Goal: Task Accomplishment & Management: Use online tool/utility

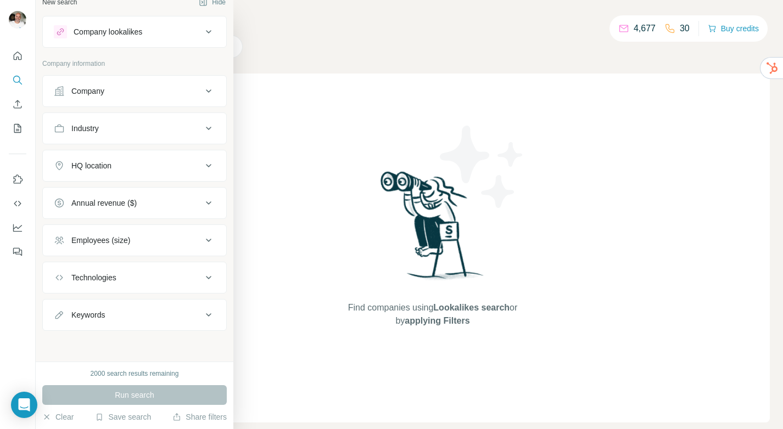
scroll to position [12, 0]
click at [124, 418] on button "Save search" at bounding box center [123, 417] width 56 height 11
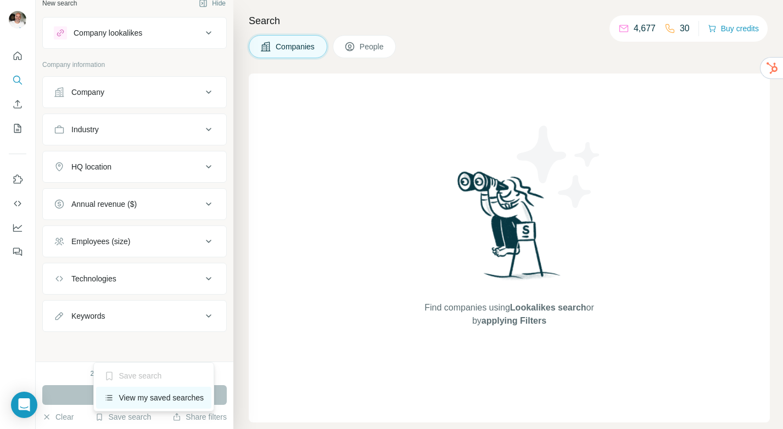
click at [142, 392] on div "View my saved searches" at bounding box center [154, 398] width 116 height 22
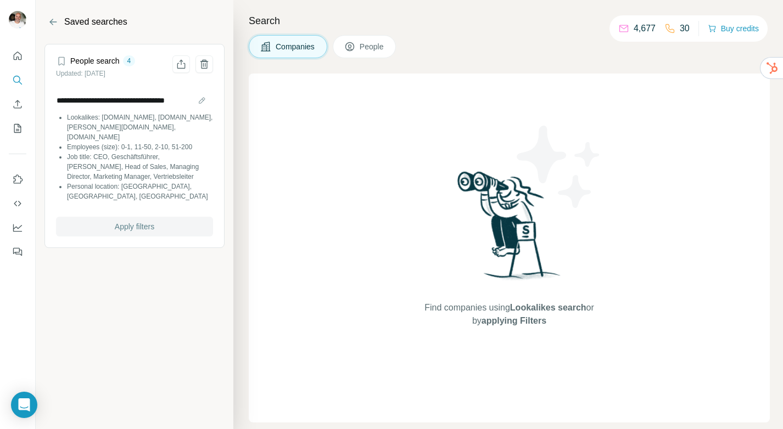
click at [117, 221] on span "Apply filters" at bounding box center [135, 226] width 40 height 11
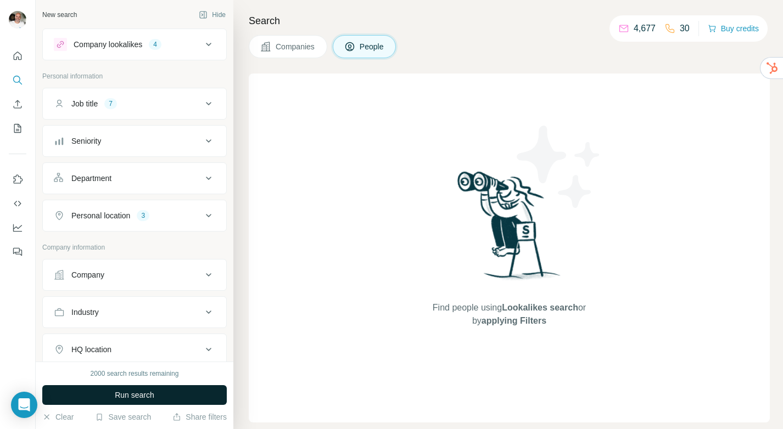
click at [120, 391] on span "Run search" at bounding box center [135, 395] width 40 height 11
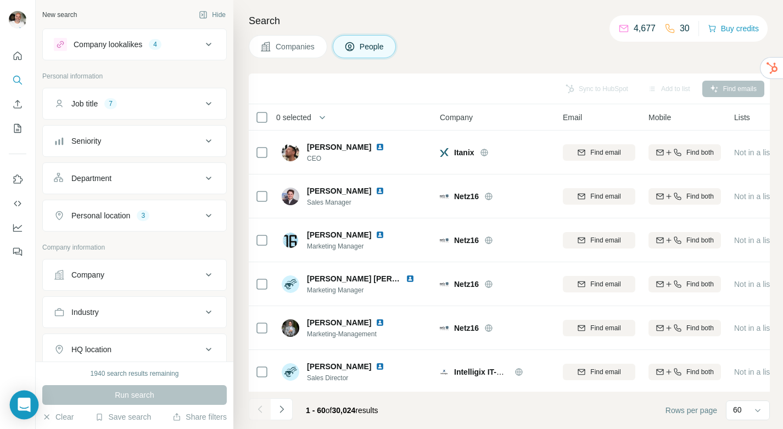
click at [30, 407] on div "Open Intercom Messenger" at bounding box center [24, 405] width 29 height 29
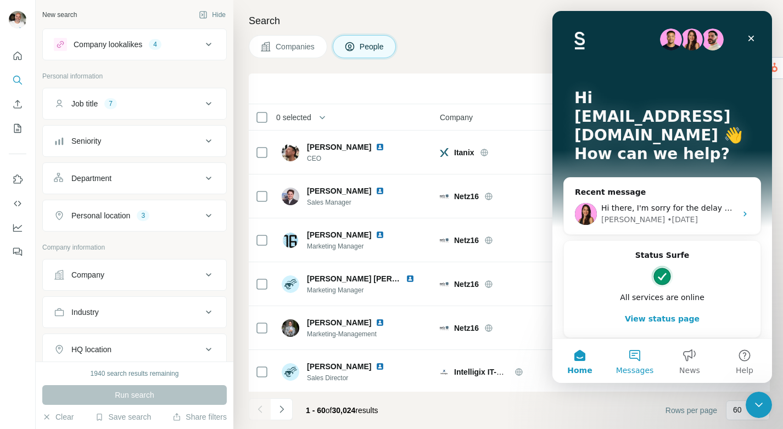
click at [637, 350] on button "Messages" at bounding box center [634, 361] width 55 height 44
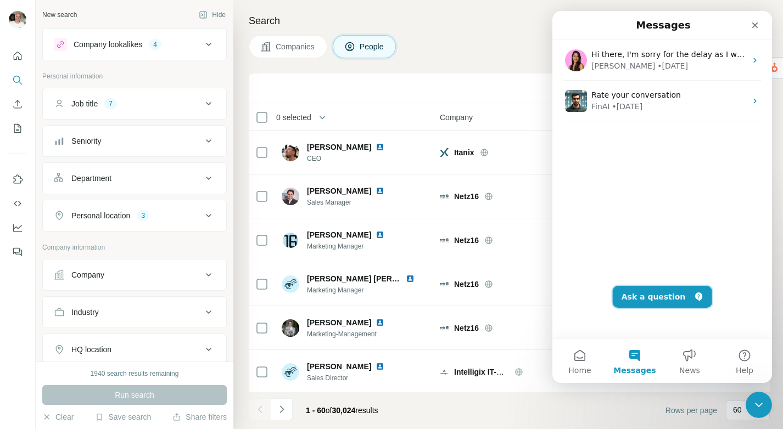
click at [672, 300] on button "Ask a question" at bounding box center [662, 297] width 99 height 22
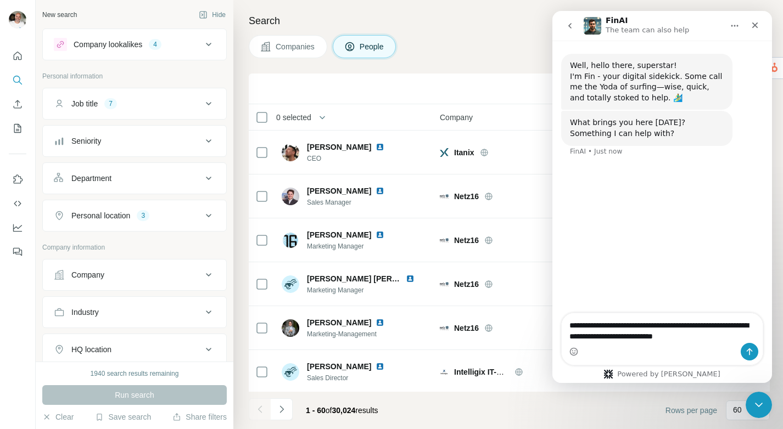
click at [597, 336] on textarea "**********" at bounding box center [662, 328] width 201 height 30
click at [656, 334] on textarea "**********" at bounding box center [662, 328] width 201 height 30
click at [645, 339] on textarea "**********" at bounding box center [662, 322] width 201 height 41
type textarea "**********"
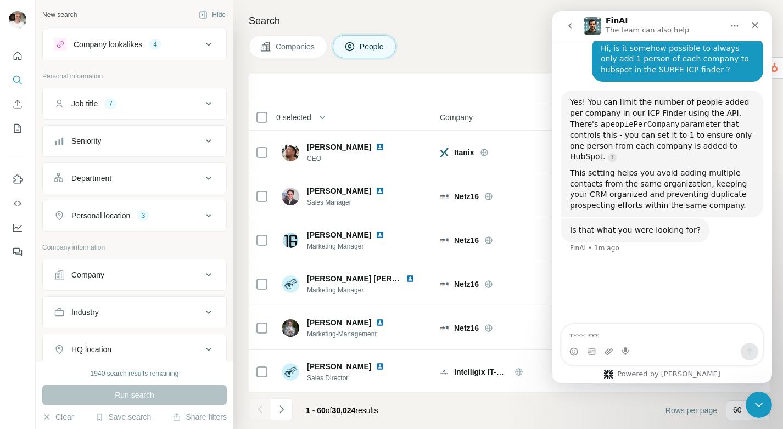
click at [205, 104] on icon at bounding box center [208, 103] width 13 height 13
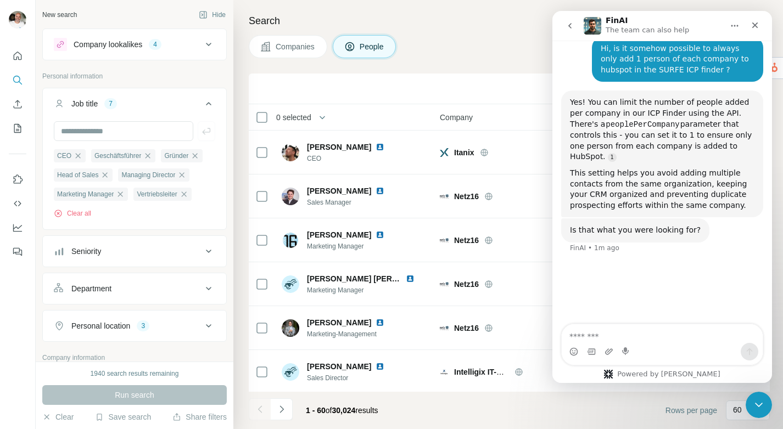
click at [206, 104] on icon at bounding box center [208, 103] width 13 height 13
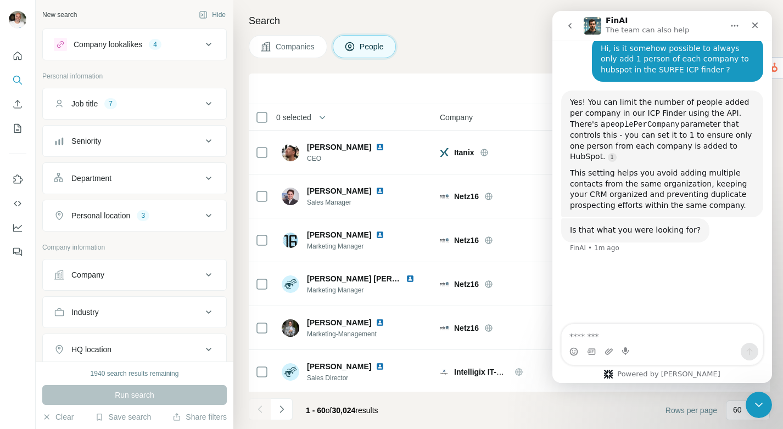
click at [207, 138] on icon at bounding box center [208, 140] width 13 height 13
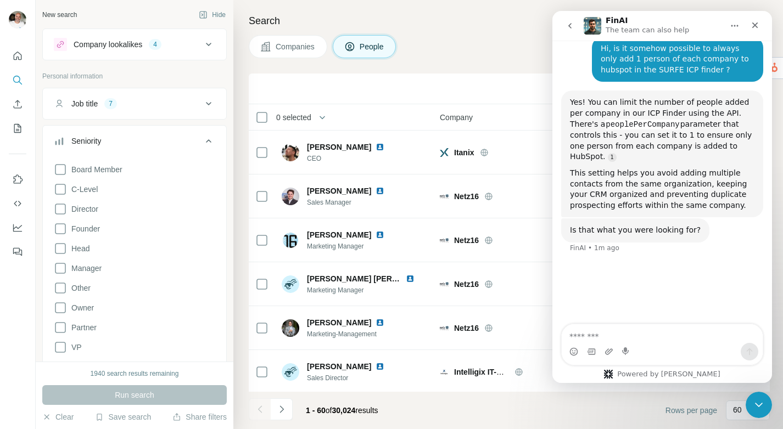
click at [207, 138] on icon at bounding box center [208, 140] width 13 height 13
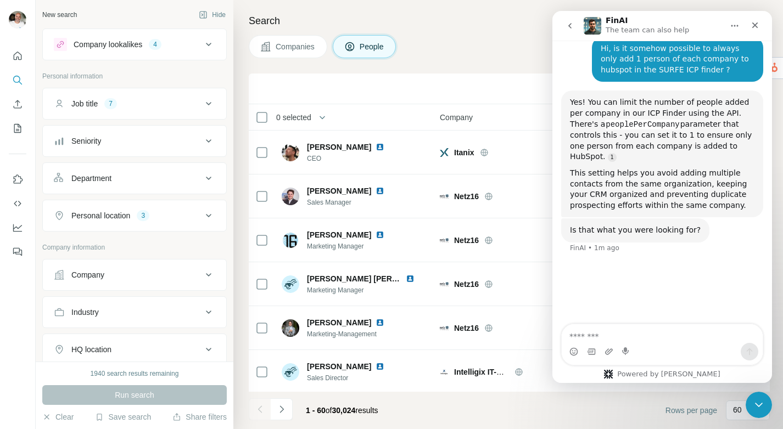
click at [206, 176] on icon at bounding box center [208, 178] width 13 height 13
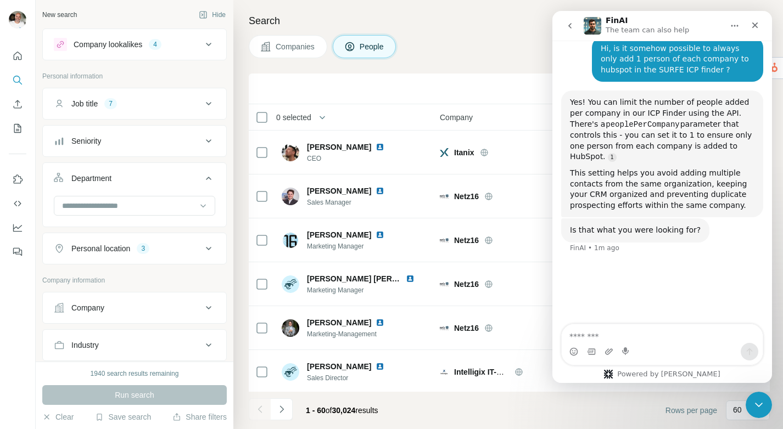
click at [206, 176] on icon at bounding box center [208, 178] width 13 height 13
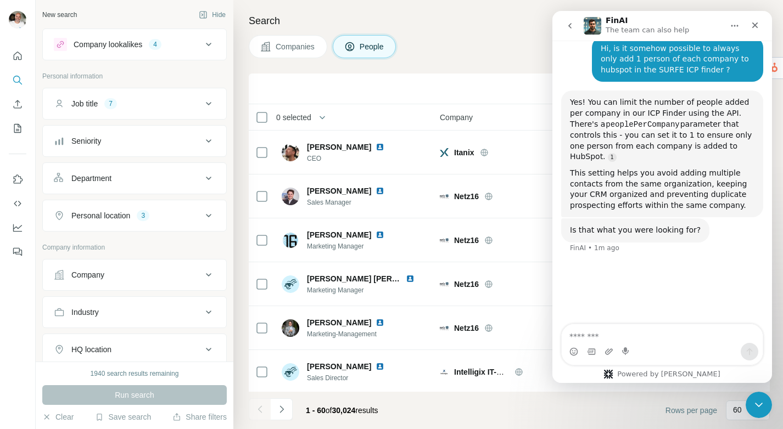
click at [210, 216] on icon at bounding box center [208, 215] width 13 height 13
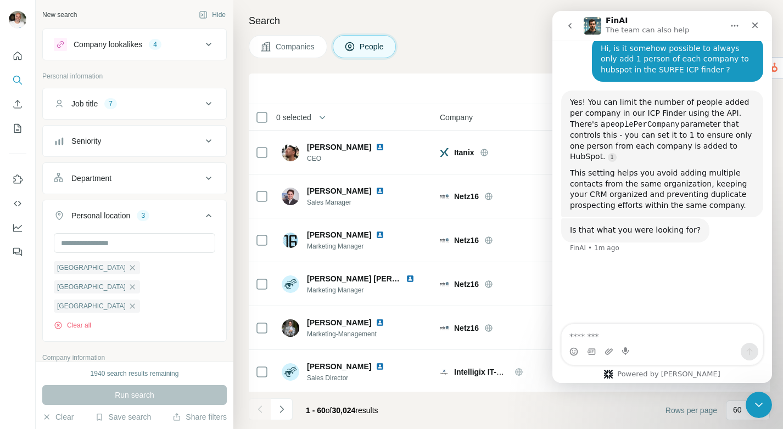
click at [210, 216] on icon at bounding box center [208, 215] width 13 height 13
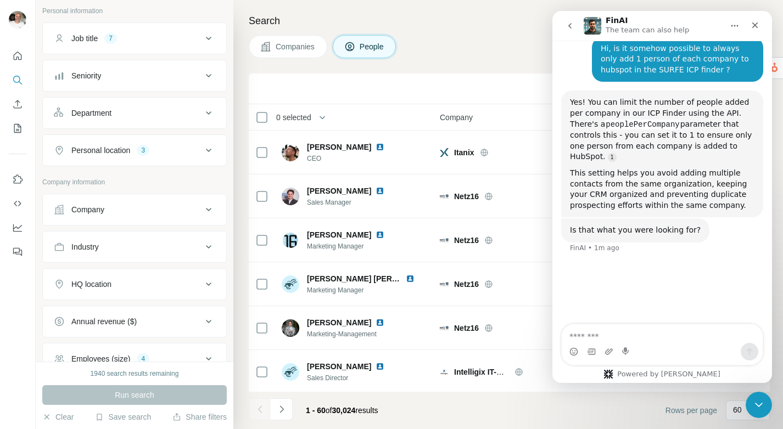
scroll to position [91, 0]
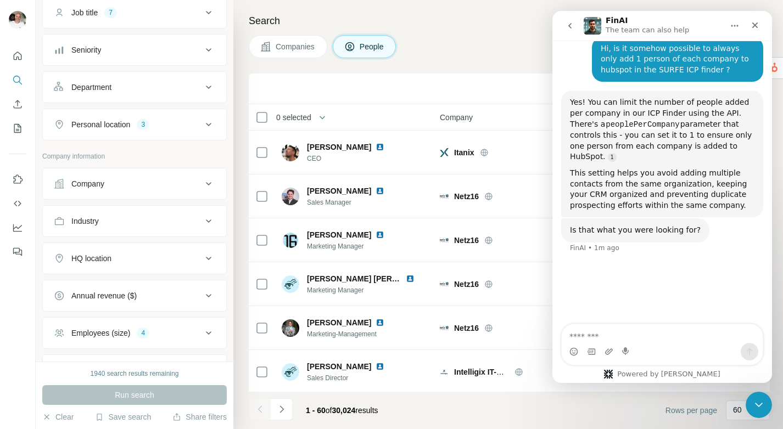
click at [209, 181] on icon at bounding box center [208, 183] width 13 height 13
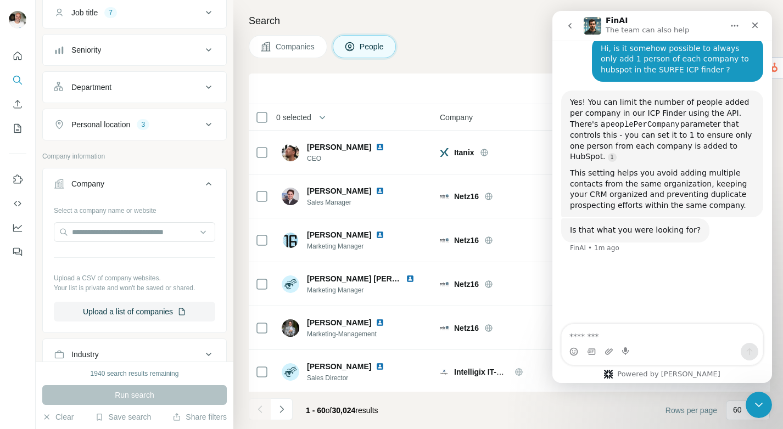
click at [210, 183] on icon at bounding box center [208, 183] width 13 height 13
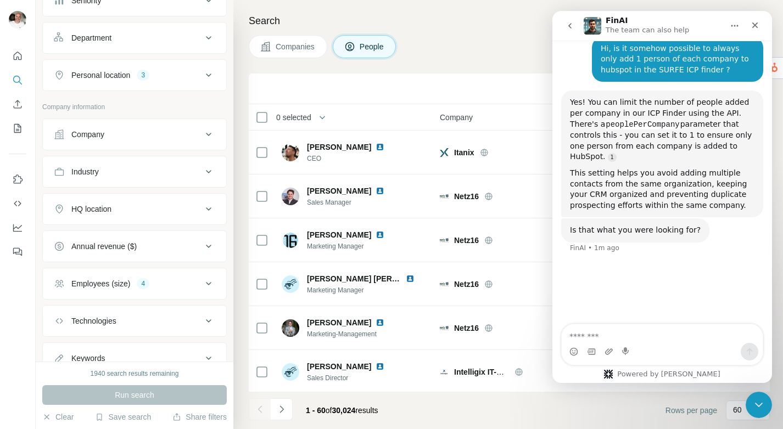
scroll to position [148, 0]
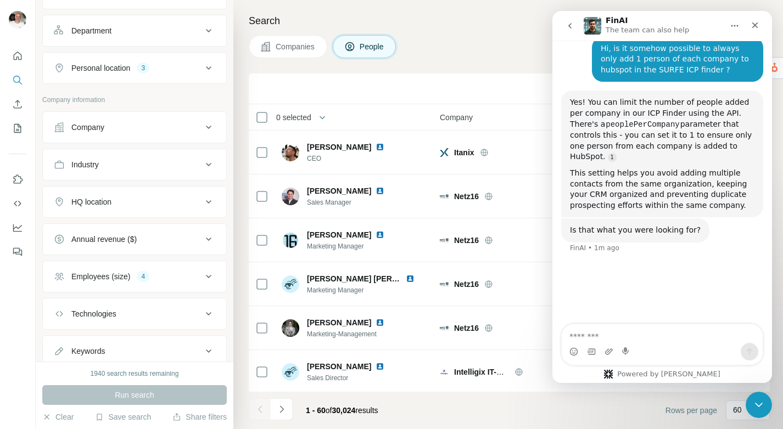
click at [209, 240] on icon at bounding box center [208, 239] width 5 height 3
click at [209, 240] on icon at bounding box center [208, 239] width 13 height 13
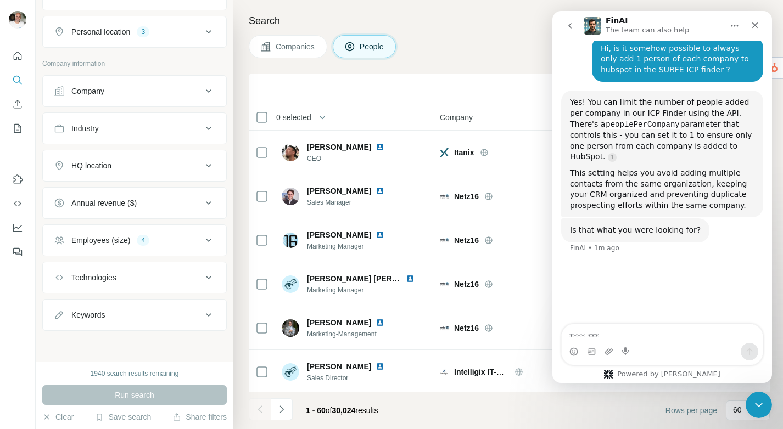
click at [206, 243] on icon at bounding box center [208, 240] width 13 height 13
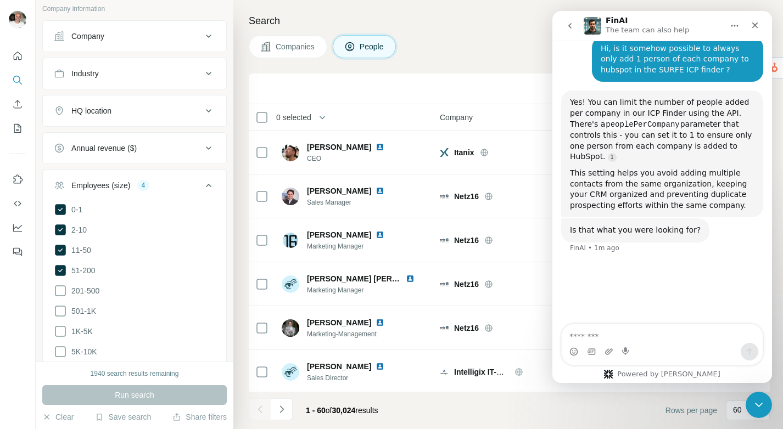
click at [212, 186] on icon at bounding box center [208, 185] width 13 height 13
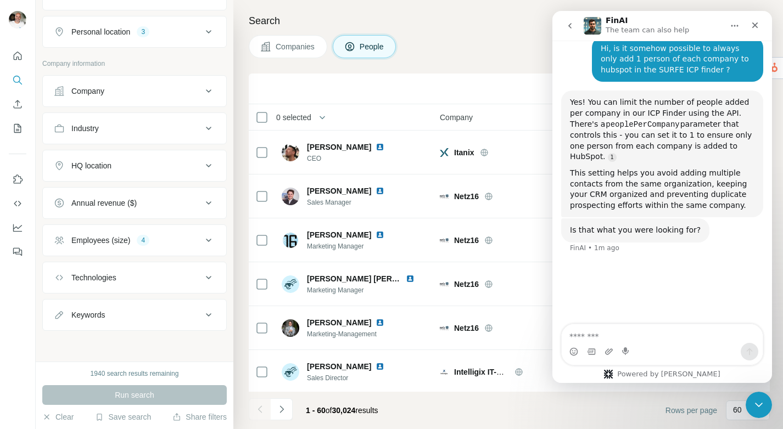
click at [199, 279] on div "Technologies" at bounding box center [128, 277] width 148 height 11
click at [203, 278] on icon at bounding box center [208, 277] width 13 height 13
click at [211, 317] on icon at bounding box center [208, 314] width 13 height 13
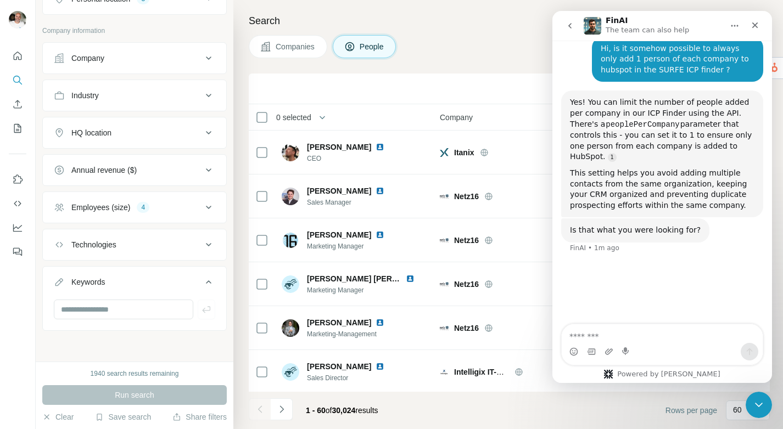
click at [205, 281] on icon at bounding box center [208, 282] width 13 height 13
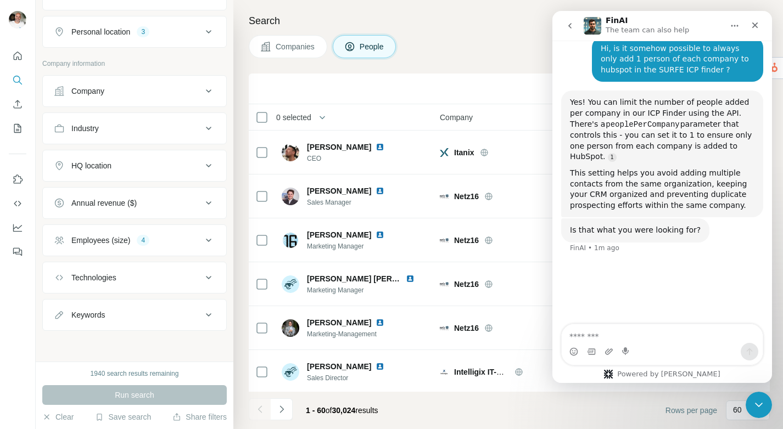
scroll to position [184, 0]
click at [19, 206] on icon "Use Surfe API" at bounding box center [17, 203] width 11 height 11
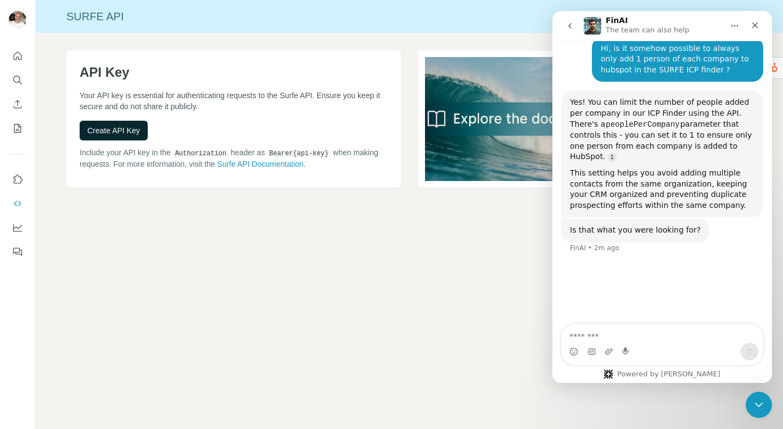
click at [128, 133] on span "Create API Key" at bounding box center [113, 130] width 53 height 11
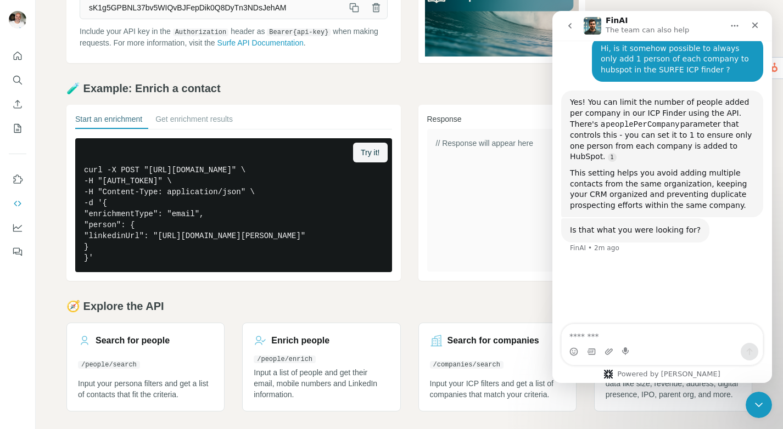
scroll to position [157, 0]
drag, startPoint x: 571, startPoint y: 125, endPoint x: 643, endPoint y: 124, distance: 71.9
click at [643, 124] on code "peoplePerCompany" at bounding box center [642, 125] width 75 height 10
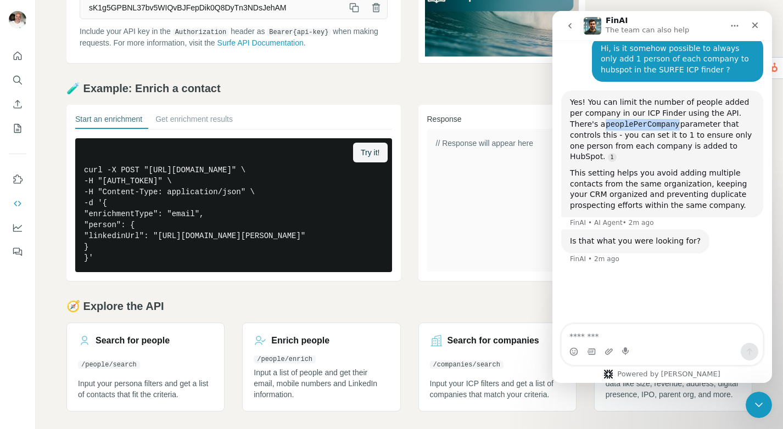
copy code "peoplePerCompany"
click at [757, 17] on div "Close" at bounding box center [755, 25] width 20 height 20
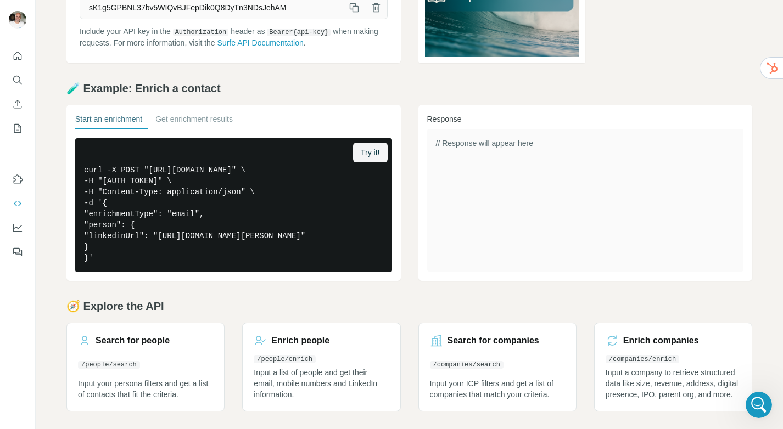
scroll to position [158, 0]
click at [507, 129] on div "// Response will appear here" at bounding box center [585, 200] width 317 height 143
click at [504, 129] on div "// Response will appear here" at bounding box center [585, 200] width 317 height 143
click at [504, 139] on span "// Response will appear here" at bounding box center [484, 143] width 97 height 9
click at [500, 129] on div "// Response will appear here" at bounding box center [585, 200] width 317 height 143
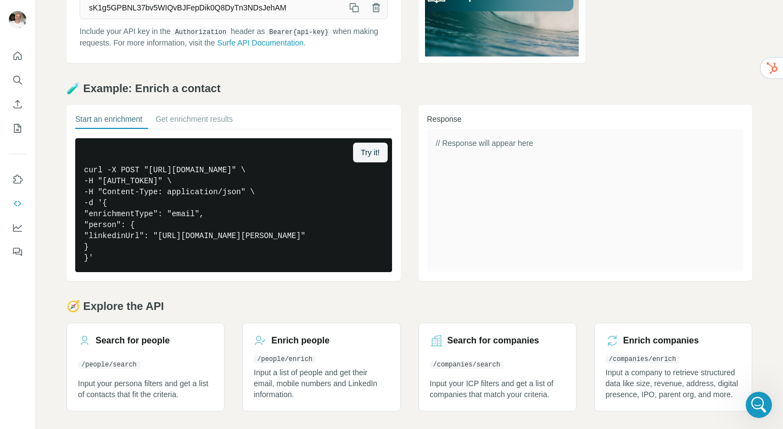
click at [500, 129] on div "// Response will appear here" at bounding box center [585, 200] width 317 height 143
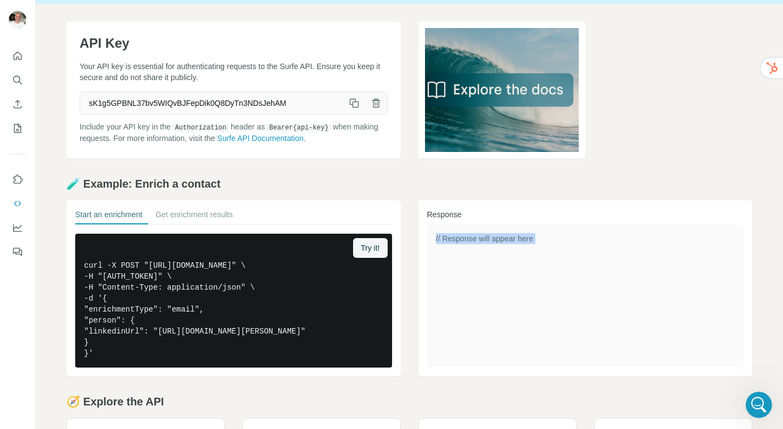
scroll to position [0, 0]
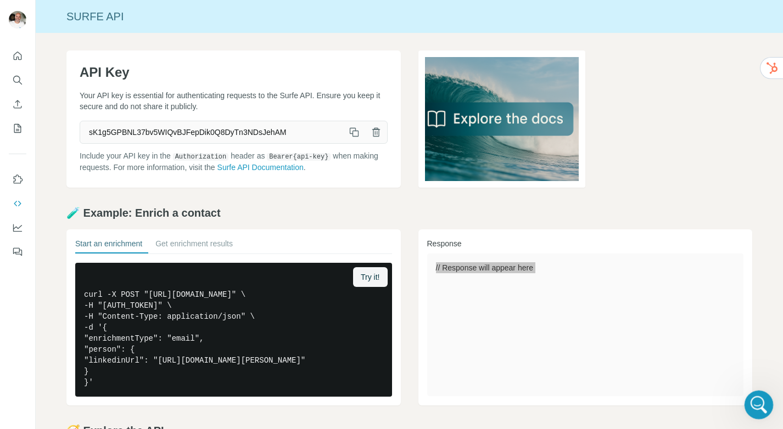
click at [766, 405] on div "Open Intercom Messenger" at bounding box center [757, 403] width 36 height 36
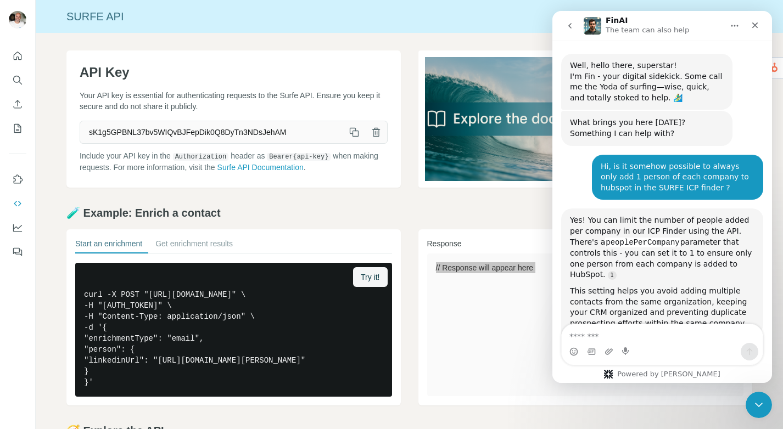
scroll to position [48, 0]
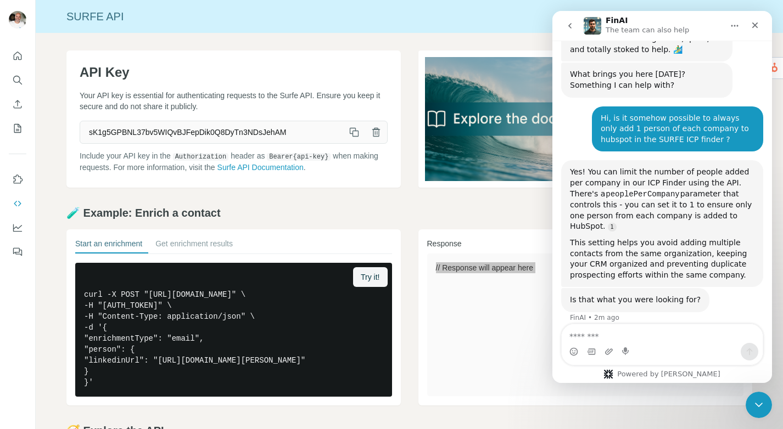
click at [626, 341] on textarea "Message…" at bounding box center [662, 333] width 201 height 19
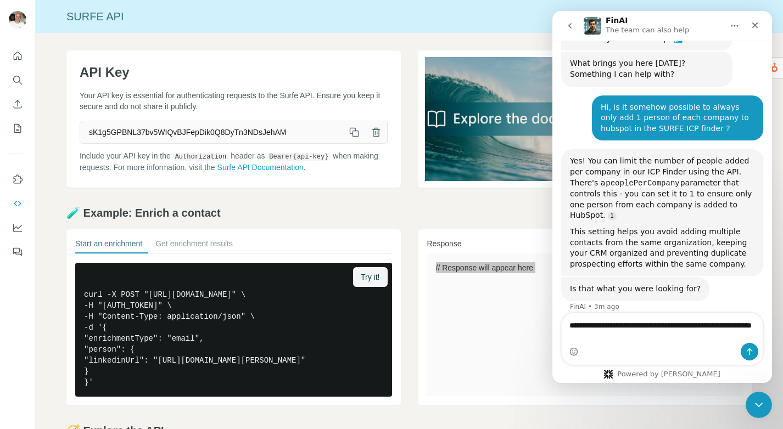
type textarea "**********"
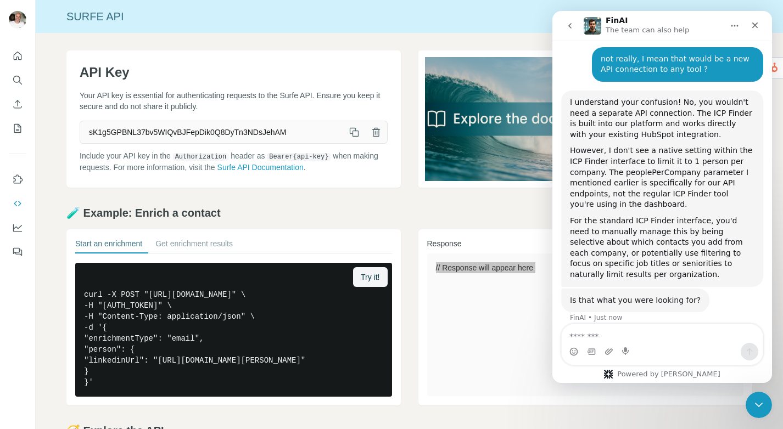
scroll to position [322, 0]
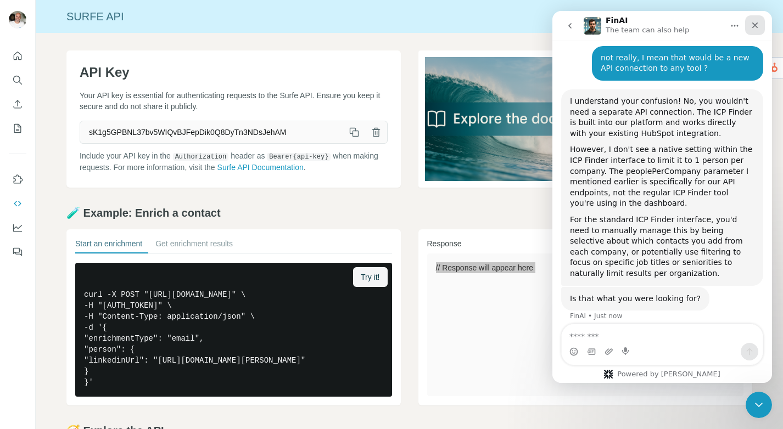
click at [758, 29] on icon "Close" at bounding box center [754, 25] width 9 height 9
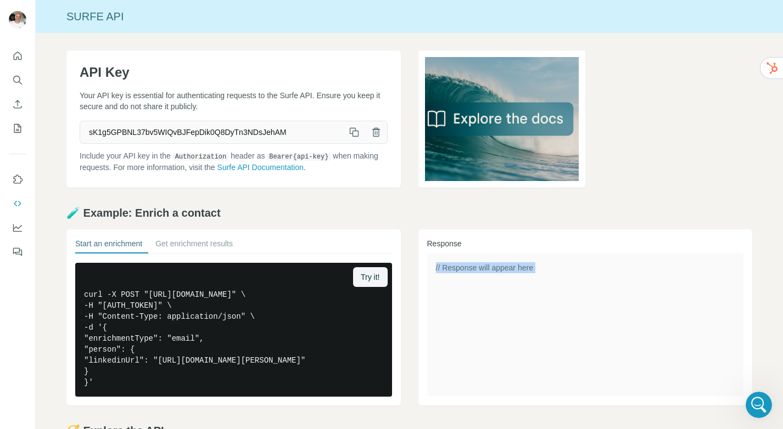
click at [513, 274] on div "// Response will appear here" at bounding box center [585, 325] width 317 height 143
click at [503, 267] on span "// Response will appear here" at bounding box center [484, 267] width 97 height 9
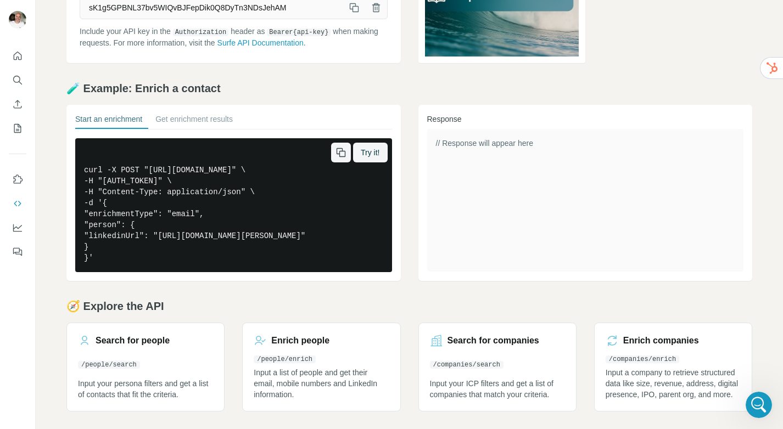
scroll to position [140, 0]
click at [181, 199] on pre "curl -X POST "https://api.surfe.com/v1/people/enrichments" \ -H "Authorization:…" at bounding box center [233, 205] width 317 height 134
click at [189, 184] on pre "curl -X POST "https://api.surfe.com/v1/people/enrichments" \ -H "Authorization:…" at bounding box center [233, 205] width 317 height 134
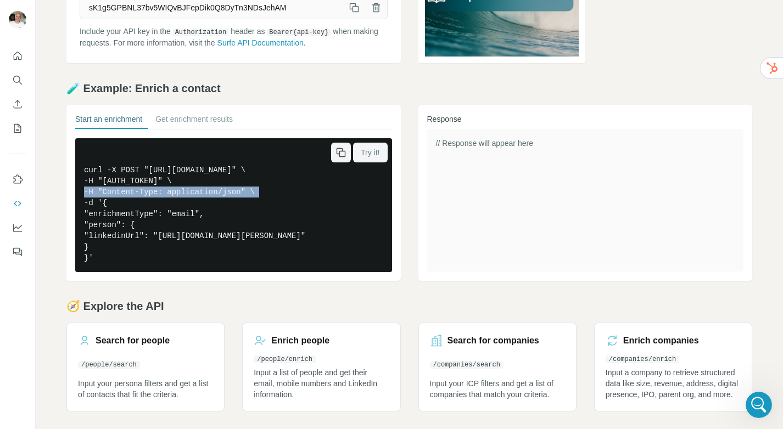
click at [374, 147] on span "Try it!" at bounding box center [370, 152] width 19 height 11
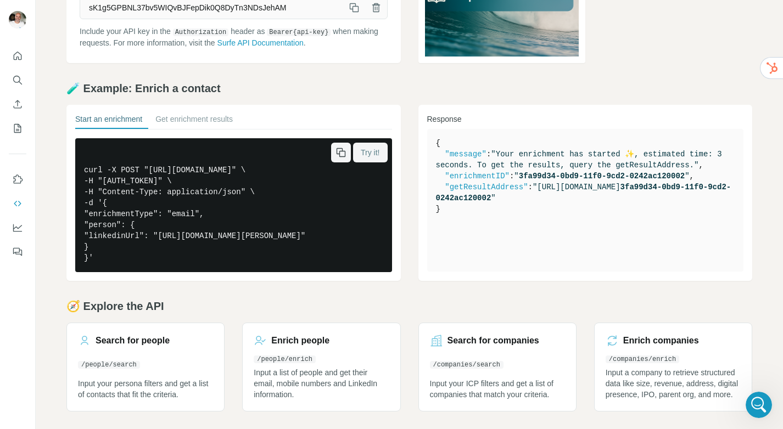
scroll to position [135, 0]
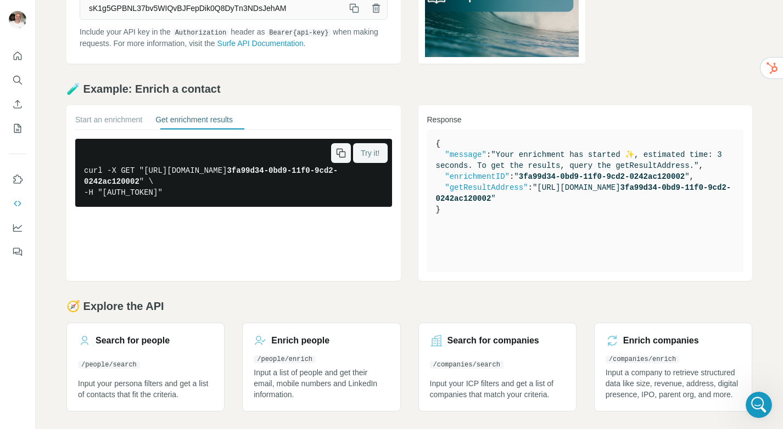
click at [178, 200] on pre "curl -X GET "https://api.surfe.com/v1/people/enrichments/ 3fa99d34-0bd9-11f0-9c…" at bounding box center [233, 173] width 317 height 68
click at [117, 114] on button "Start an enrichment" at bounding box center [108, 121] width 67 height 15
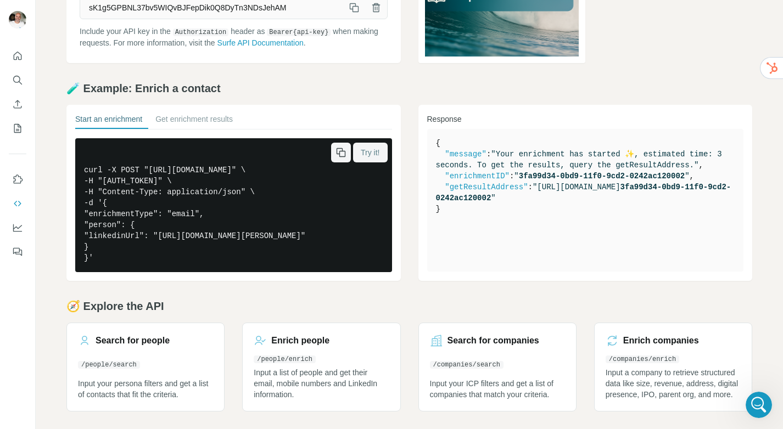
click at [130, 172] on pre "curl -X POST "https://api.surfe.com/v1/people/enrichments" \ -H "Authorization:…" at bounding box center [233, 205] width 317 height 134
click at [134, 256] on pre "curl -X POST "https://api.surfe.com/v1/people/enrichments" \ -H "Authorization:…" at bounding box center [233, 205] width 317 height 134
click at [136, 207] on pre "curl -X POST "https://api.surfe.com/v1/people/enrichments" \ -H "Authorization:…" at bounding box center [233, 205] width 317 height 134
click at [131, 334] on h3 "Search for people" at bounding box center [133, 340] width 74 height 13
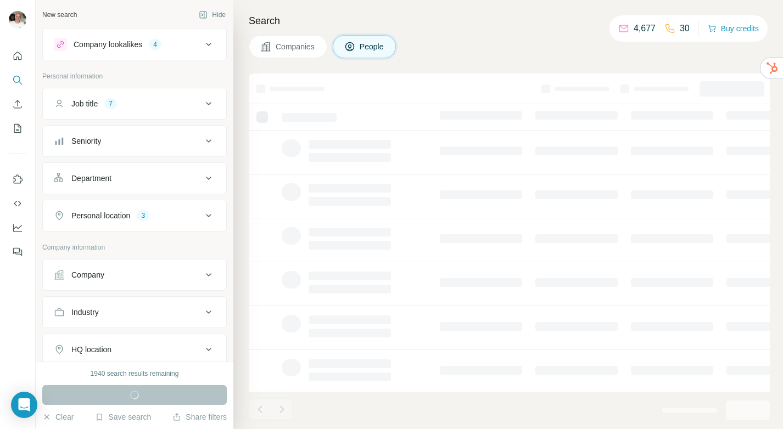
click at [299, 44] on span "Companies" at bounding box center [296, 46] width 40 height 11
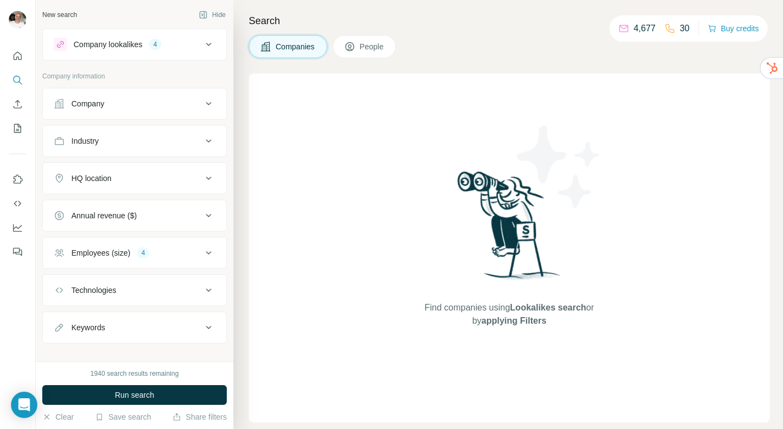
click at [368, 46] on span "People" at bounding box center [372, 46] width 25 height 11
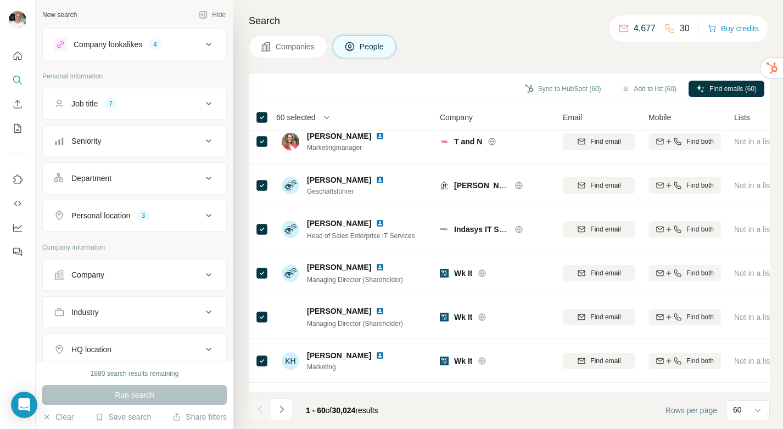
scroll to position [2374, 0]
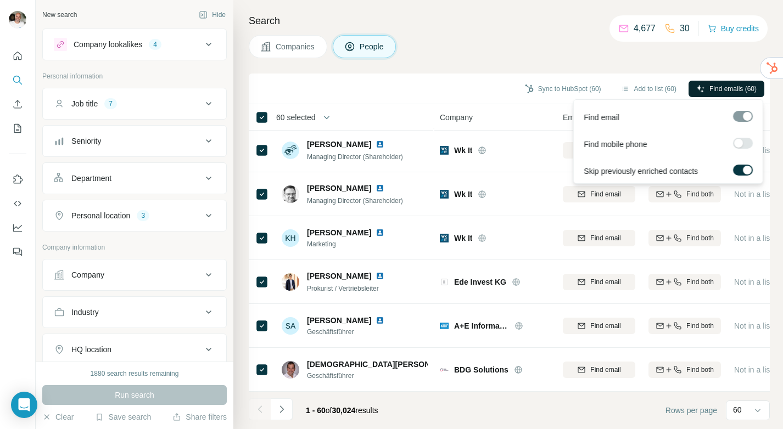
click at [725, 87] on span "Find emails (60)" at bounding box center [732, 89] width 47 height 10
